Goal: Find specific page/section: Find specific page/section

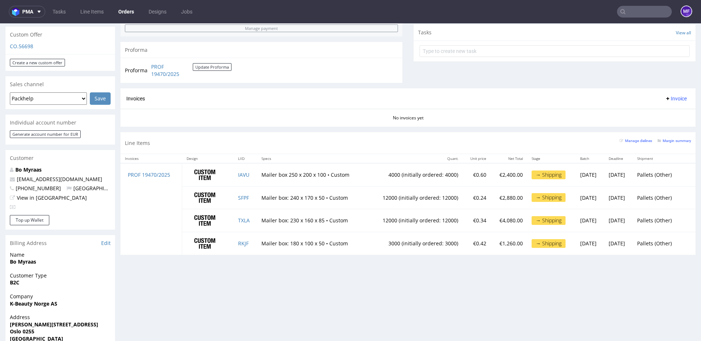
scroll to position [258, 0]
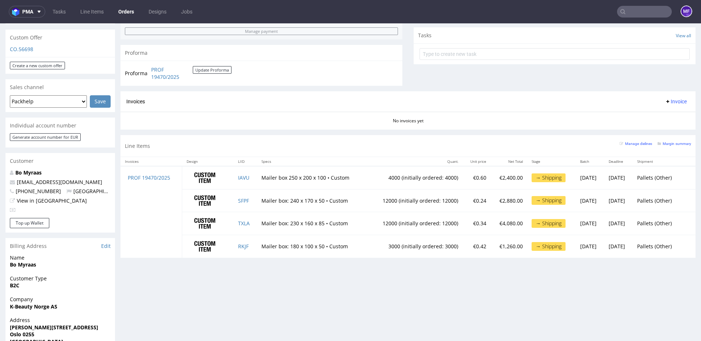
click at [331, 143] on div "Line Items Manage dielines Margin summary" at bounding box center [407, 146] width 575 height 22
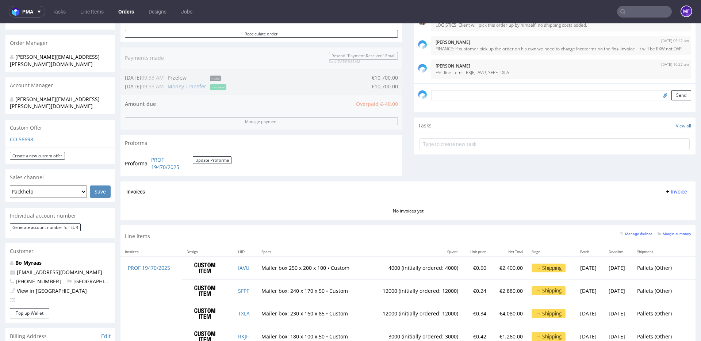
scroll to position [0, 0]
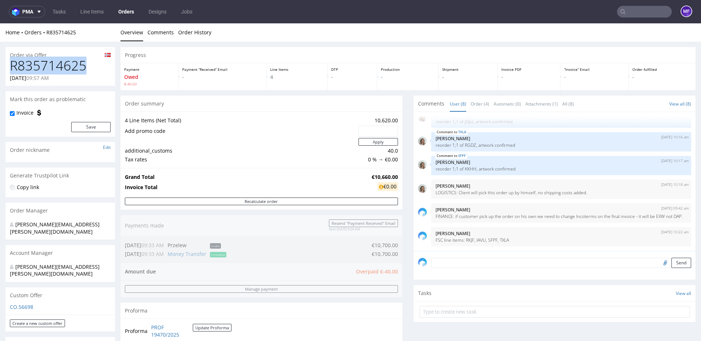
drag, startPoint x: 89, startPoint y: 68, endPoint x: 13, endPoint y: 67, distance: 76.3
click at [13, 67] on h1 "R835714625" at bounding box center [60, 65] width 101 height 15
copy h1 "R835714625"
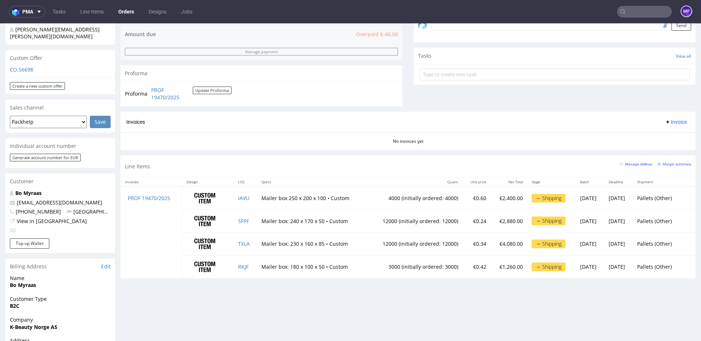
scroll to position [229, 0]
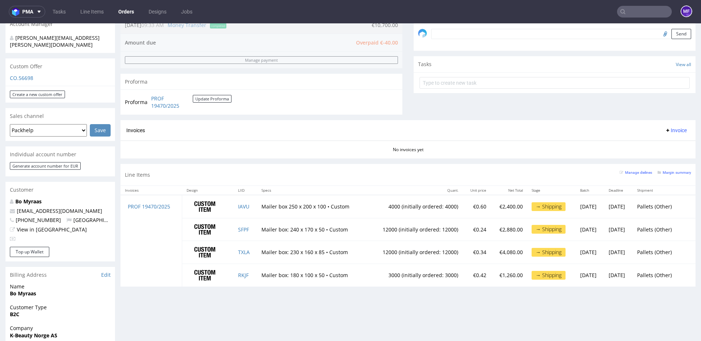
click at [333, 185] on div "Line Items Manage dielines Margin summary" at bounding box center [407, 175] width 575 height 22
click at [244, 276] on td "RKJF" at bounding box center [245, 275] width 23 height 23
click at [248, 276] on td "RKJF" at bounding box center [245, 275] width 23 height 23
copy link "RKJF"
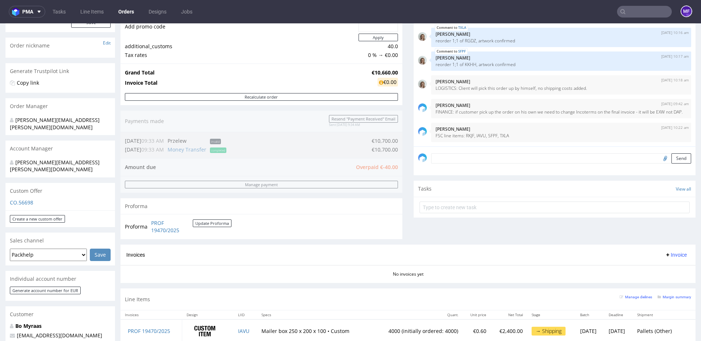
scroll to position [0, 0]
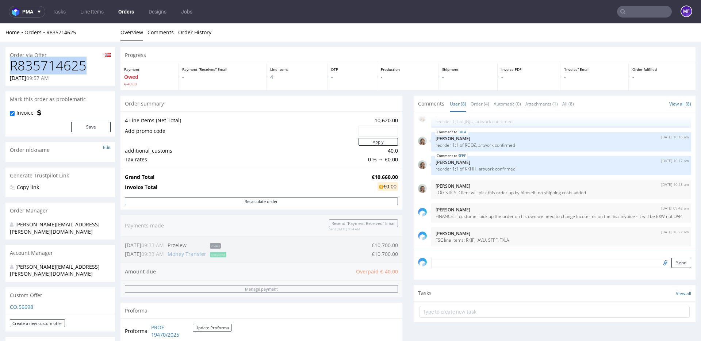
drag, startPoint x: 91, startPoint y: 69, endPoint x: 10, endPoint y: 68, distance: 81.4
click at [10, 68] on h1 "R835714625" at bounding box center [60, 65] width 101 height 15
copy h1 "R835714625"
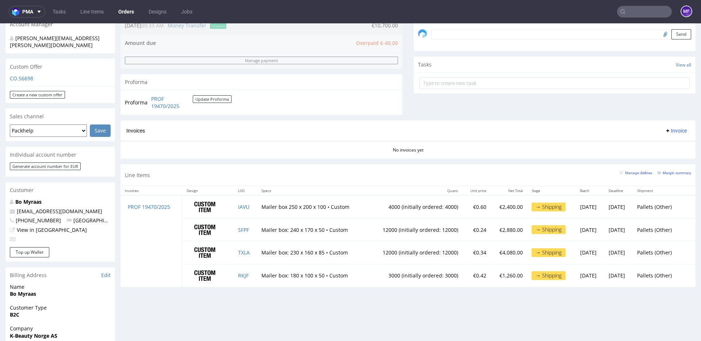
scroll to position [228, 0]
click at [249, 255] on td "TXLA" at bounding box center [245, 253] width 23 height 23
copy link "TXLA"
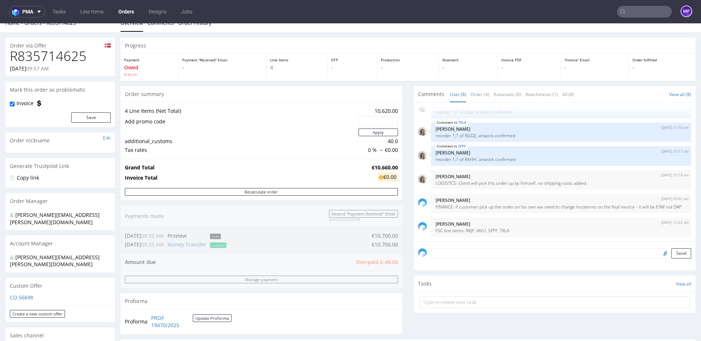
scroll to position [0, 0]
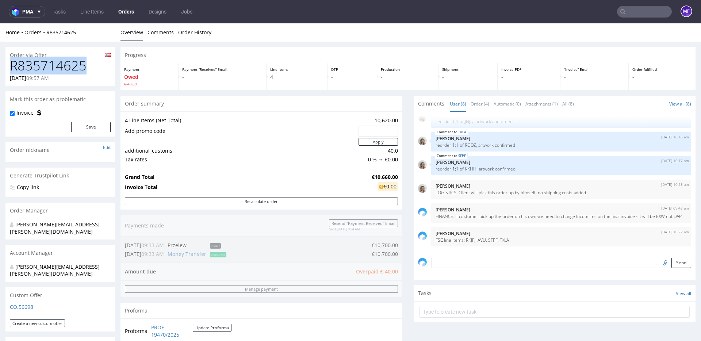
drag, startPoint x: 88, startPoint y: 66, endPoint x: 8, endPoint y: 67, distance: 80.3
click at [8, 67] on div "R835714625 [DATE] 09:57 AM" at bounding box center [59, 71] width 109 height 27
copy h1 "R835714625"
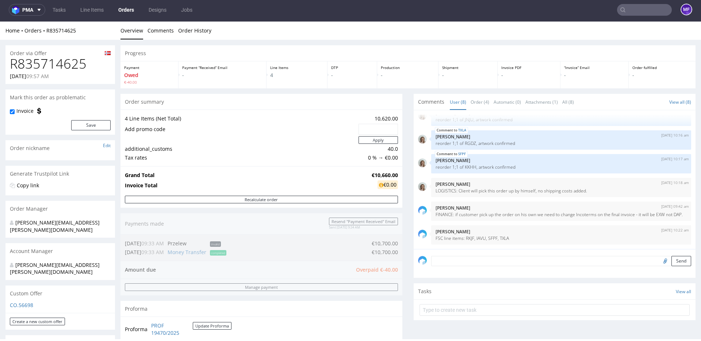
click at [83, 59] on h1 "R835714625" at bounding box center [60, 64] width 101 height 15
drag, startPoint x: 89, startPoint y: 62, endPoint x: 5, endPoint y: 68, distance: 84.4
click at [5, 68] on div "R835714625 [DATE] 09:57 AM" at bounding box center [59, 70] width 109 height 27
copy h1 "R835714625"
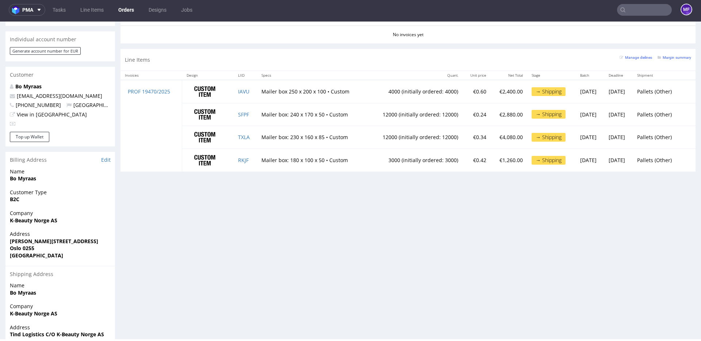
scroll to position [331, 0]
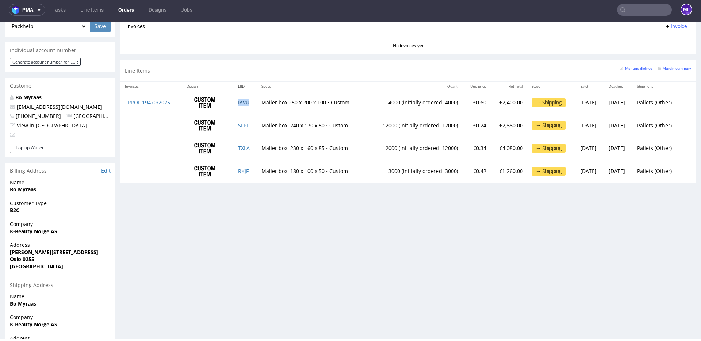
drag, startPoint x: 249, startPoint y: 104, endPoint x: 243, endPoint y: 105, distance: 5.9
click at [243, 105] on td "IAVU" at bounding box center [245, 102] width 23 height 23
copy link "IAVU"
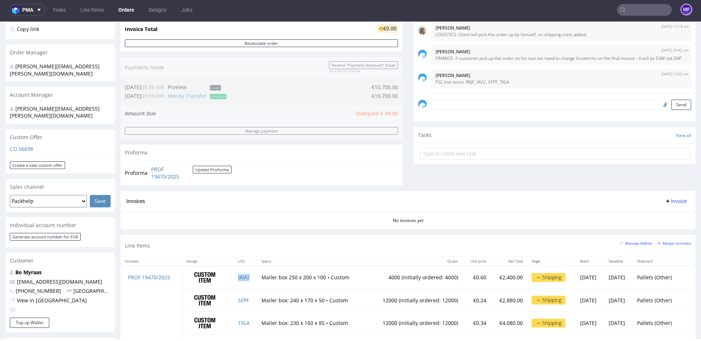
scroll to position [0, 0]
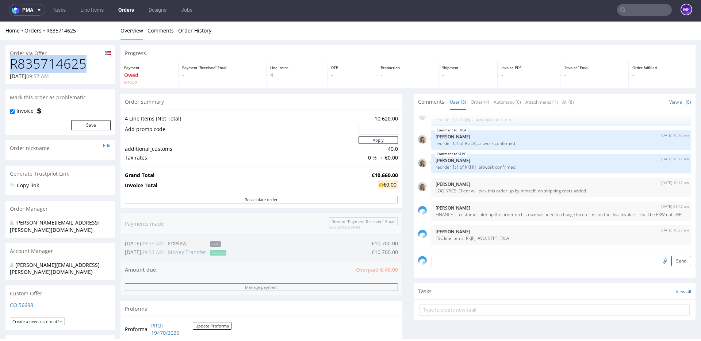
drag, startPoint x: 88, startPoint y: 64, endPoint x: 8, endPoint y: 66, distance: 79.6
click at [8, 66] on div "R835714625 [DATE] 09:57 AM" at bounding box center [59, 70] width 109 height 27
copy h1 "R835714625"
drag, startPoint x: 79, startPoint y: 64, endPoint x: 90, endPoint y: 65, distance: 11.4
click at [80, 63] on h1 "R835714625" at bounding box center [60, 64] width 101 height 15
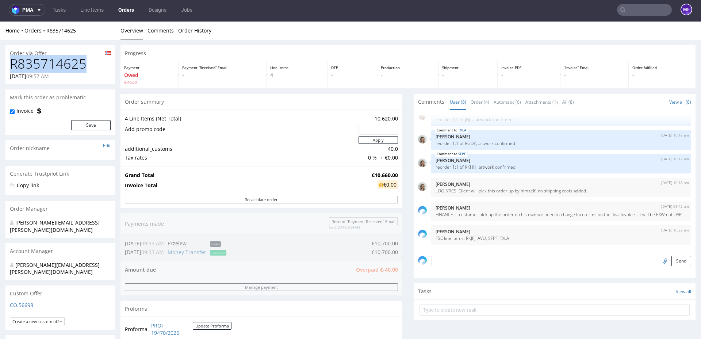
drag, startPoint x: 37, startPoint y: 65, endPoint x: 13, endPoint y: 65, distance: 23.7
click at [13, 65] on h1 "R835714625" at bounding box center [60, 64] width 101 height 15
copy h1 "R835714625"
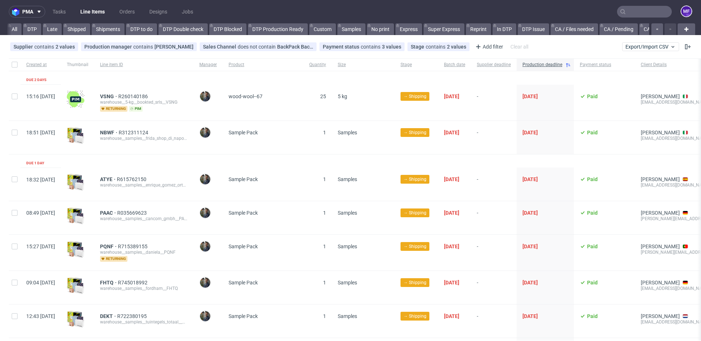
scroll to position [0, 846]
